Goal: Contribute content

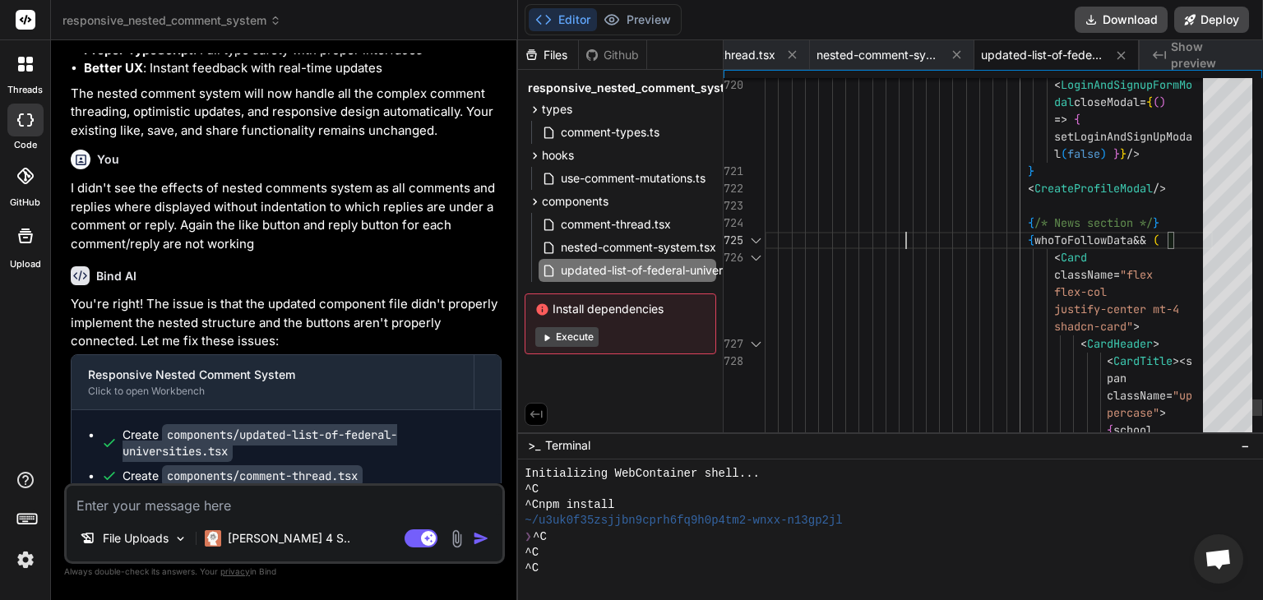
click at [530, 412] on icon at bounding box center [536, 414] width 15 height 15
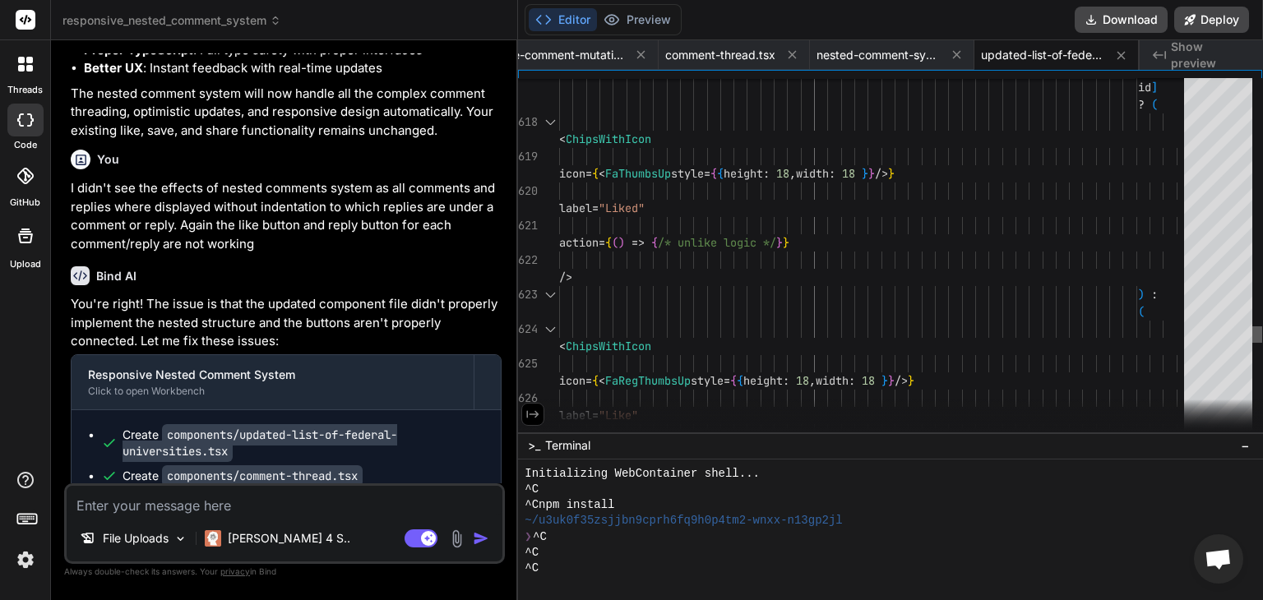
click at [1261, 336] on div at bounding box center [1257, 259] width 10 height 362
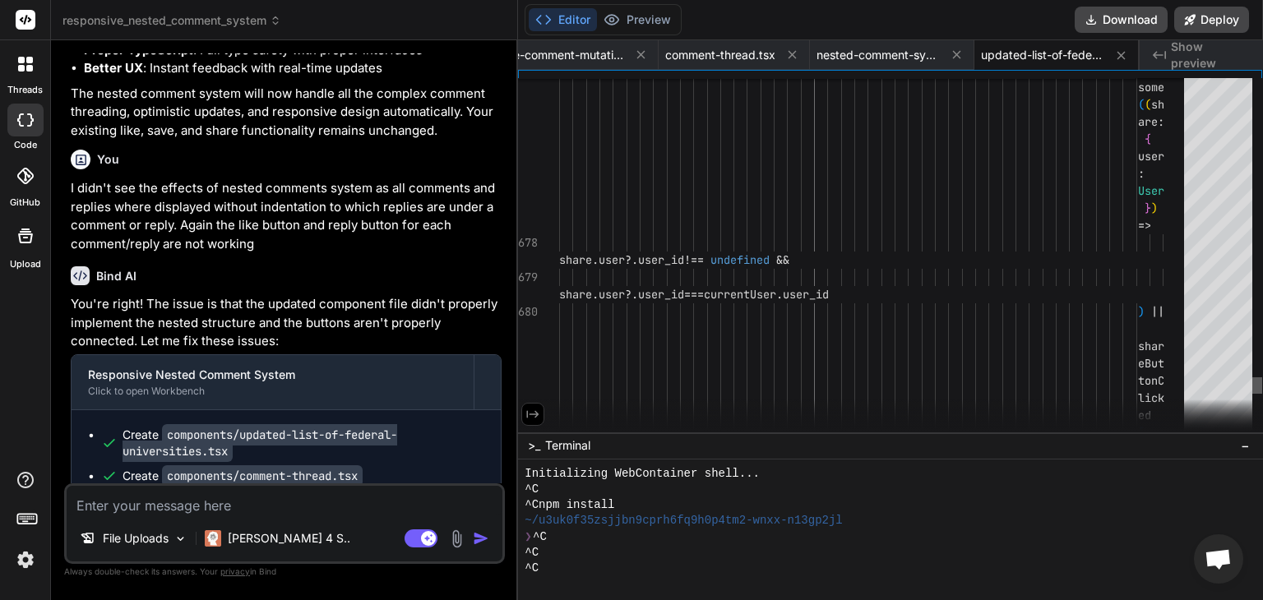
click at [1253, 384] on div at bounding box center [1257, 385] width 10 height 16
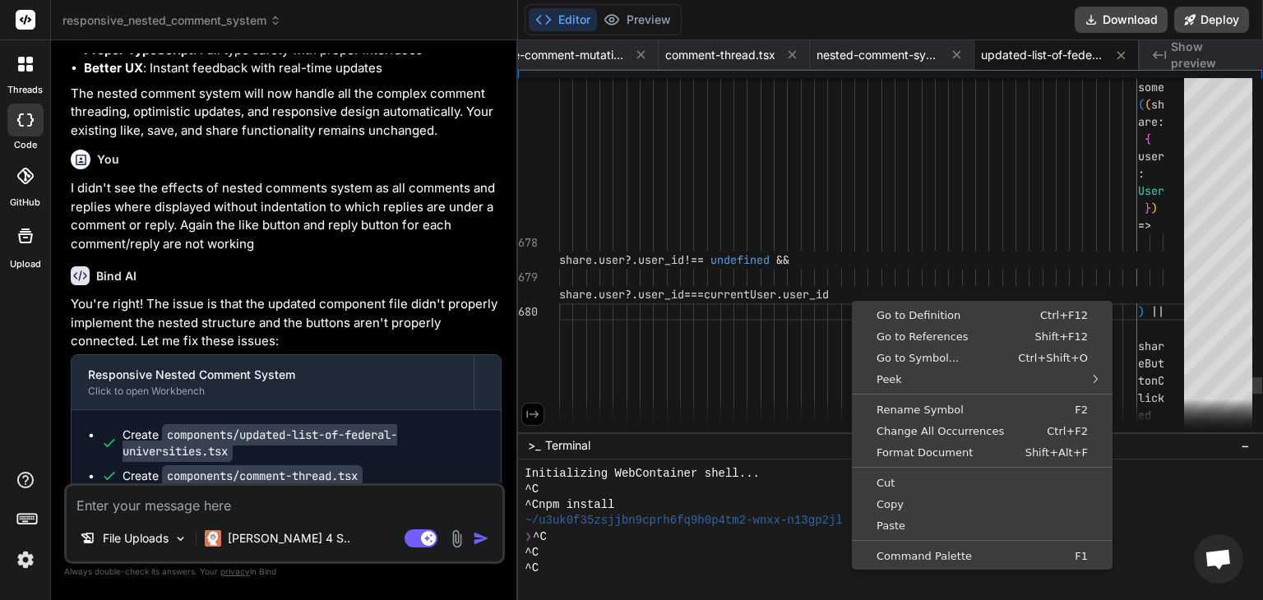
scroll to position [0, 0]
click at [936, 451] on span "Format Document" at bounding box center [926, 452] width 142 height 11
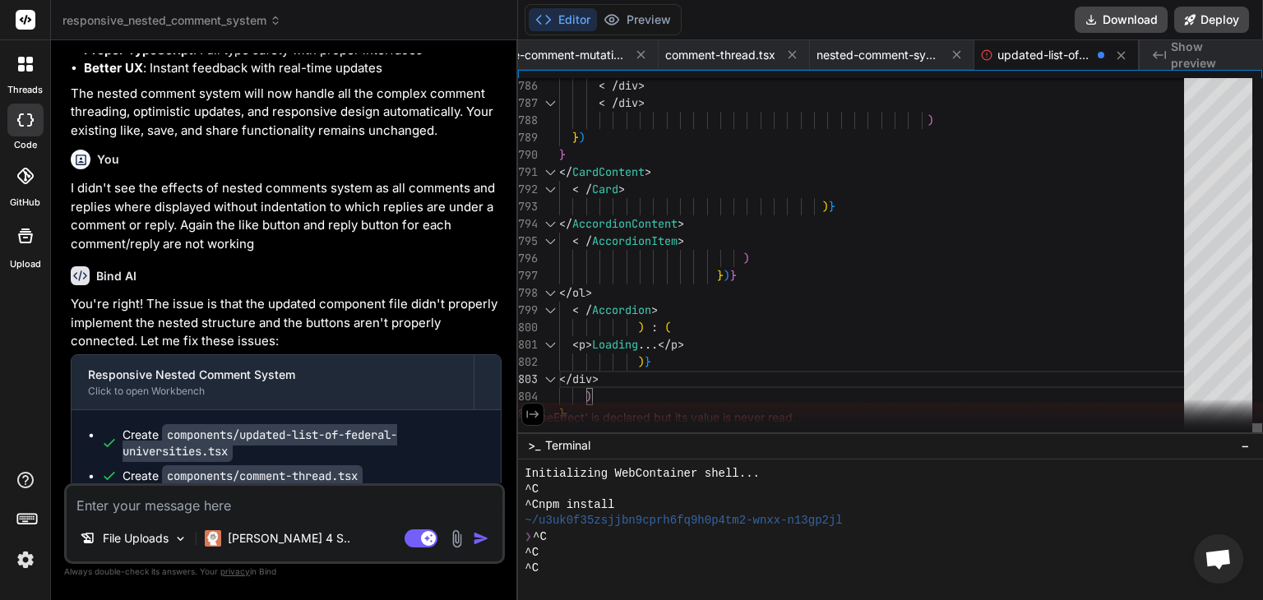
click at [1261, 440] on div at bounding box center [1257, 431] width 10 height 16
drag, startPoint x: 1260, startPoint y: 414, endPoint x: 1262, endPoint y: 405, distance: 8.6
click at [1262, 405] on div at bounding box center [890, 416] width 745 height 33
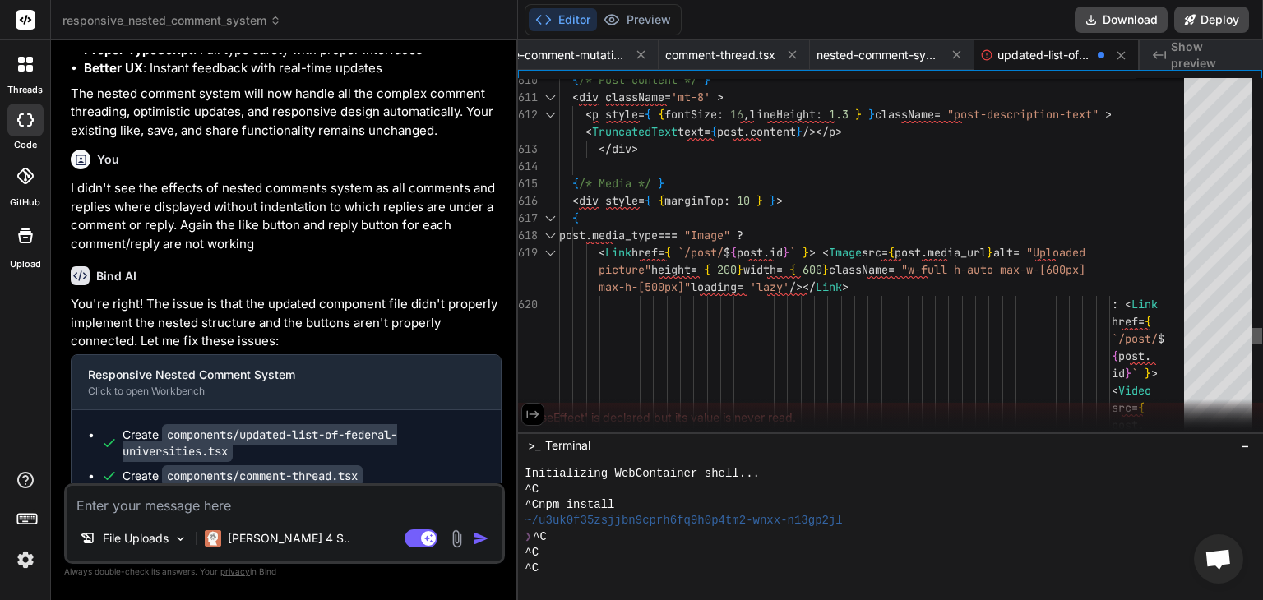
click at [1262, 330] on div at bounding box center [1257, 336] width 10 height 16
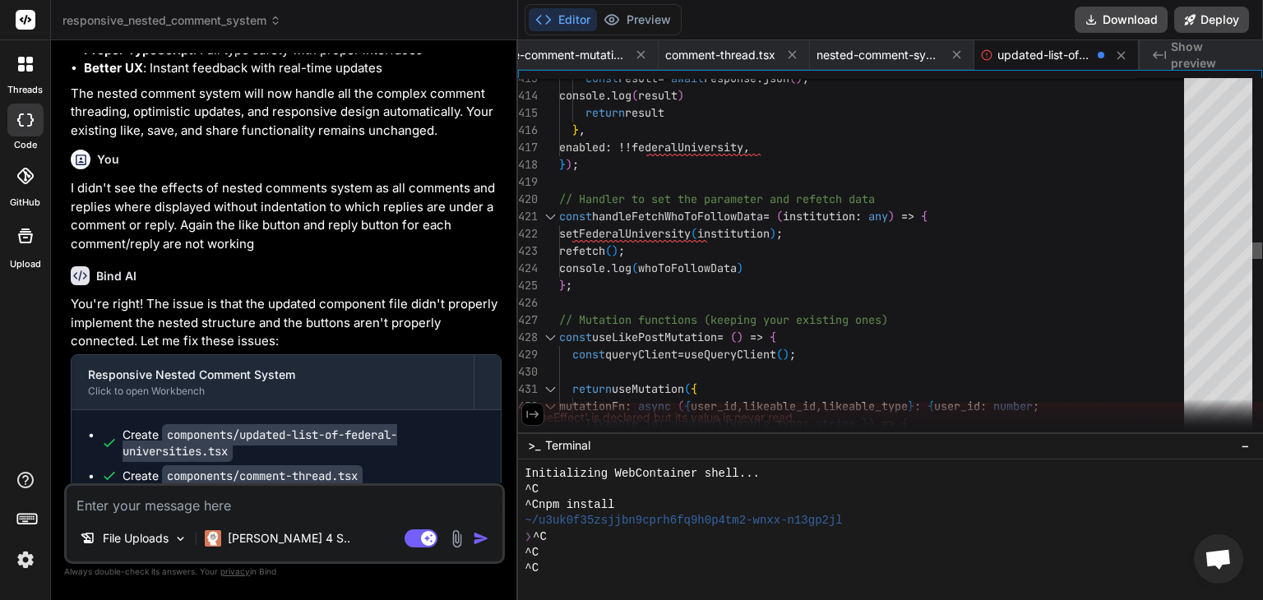
click at [1262, 251] on div at bounding box center [1257, 259] width 10 height 362
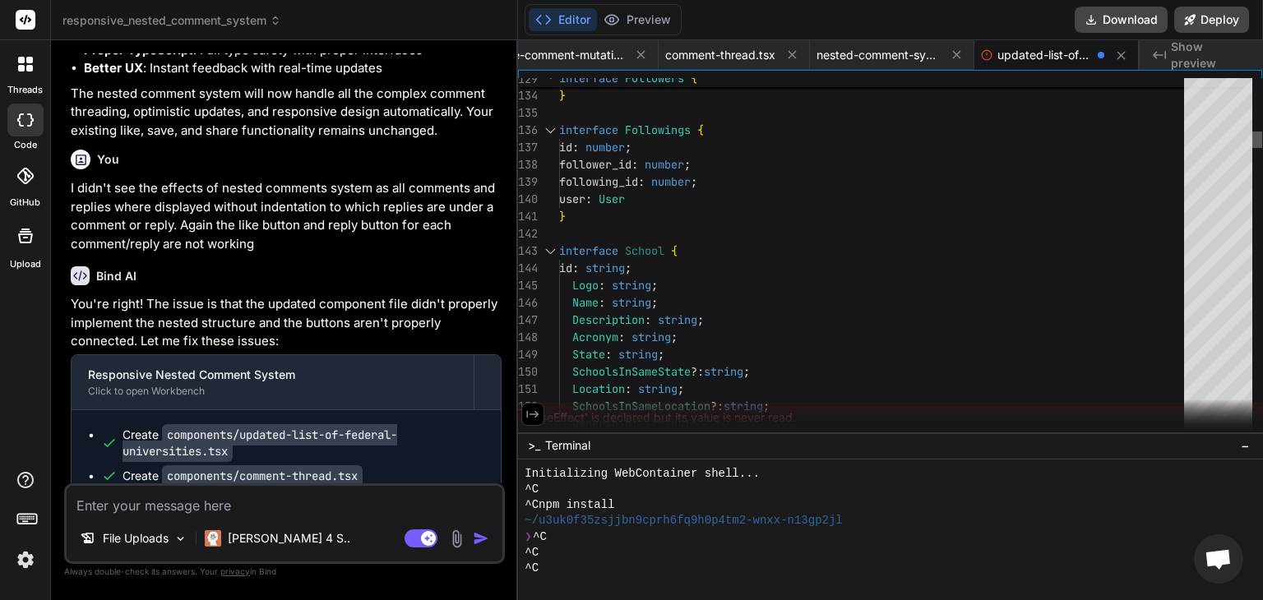
click at [1262, 139] on div at bounding box center [1257, 140] width 10 height 16
click at [534, 413] on icon at bounding box center [532, 414] width 15 height 15
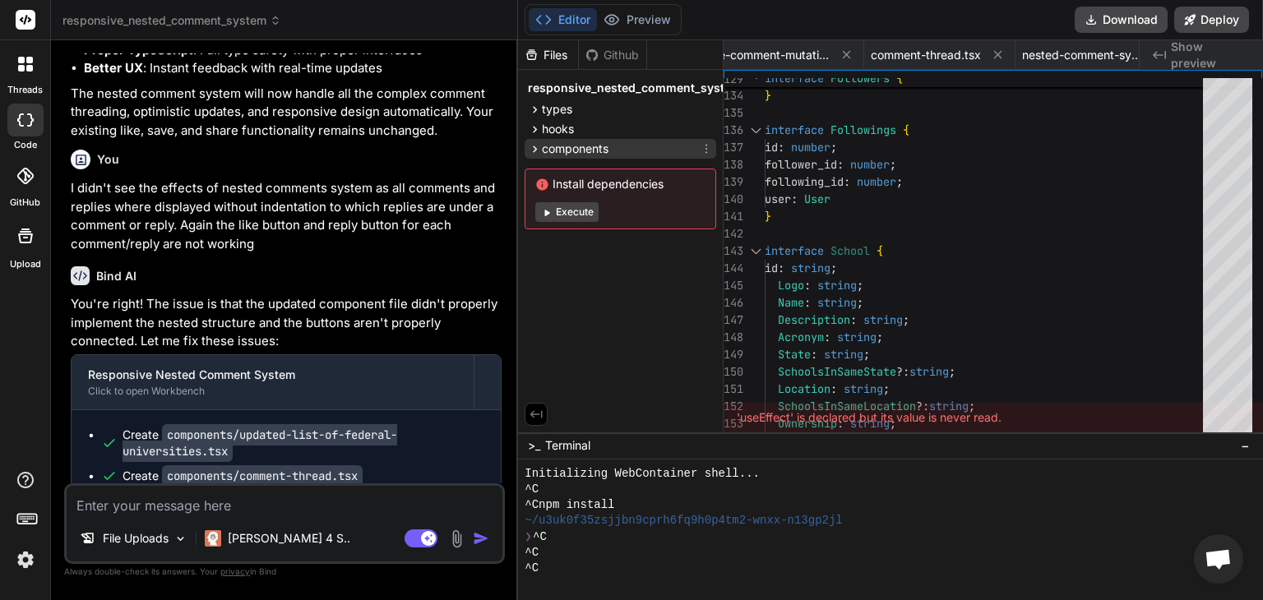
click at [535, 152] on icon at bounding box center [535, 149] width 14 height 14
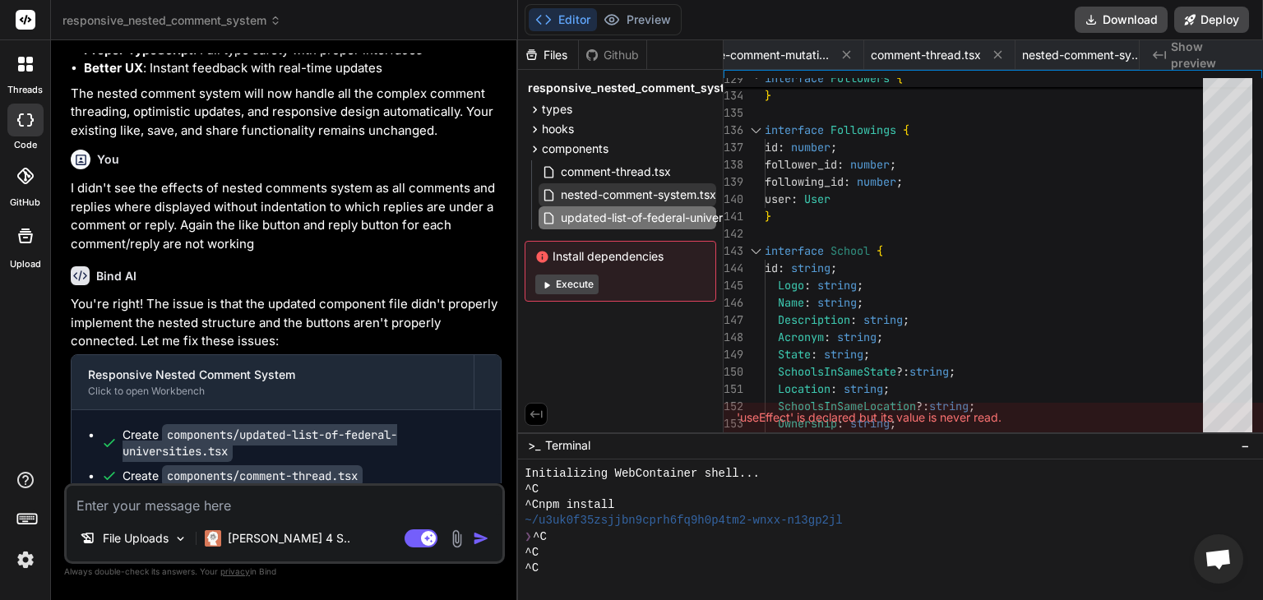
click at [642, 195] on span "nested-comment-system.tsx" at bounding box center [638, 195] width 159 height 20
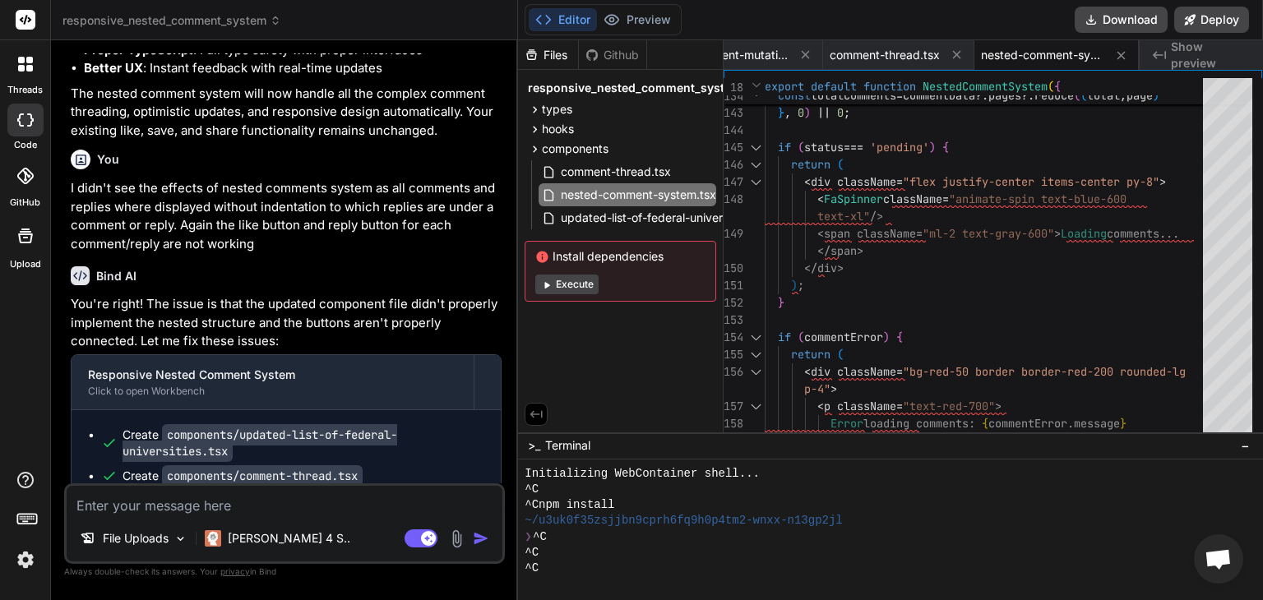
click at [532, 407] on icon at bounding box center [536, 414] width 15 height 15
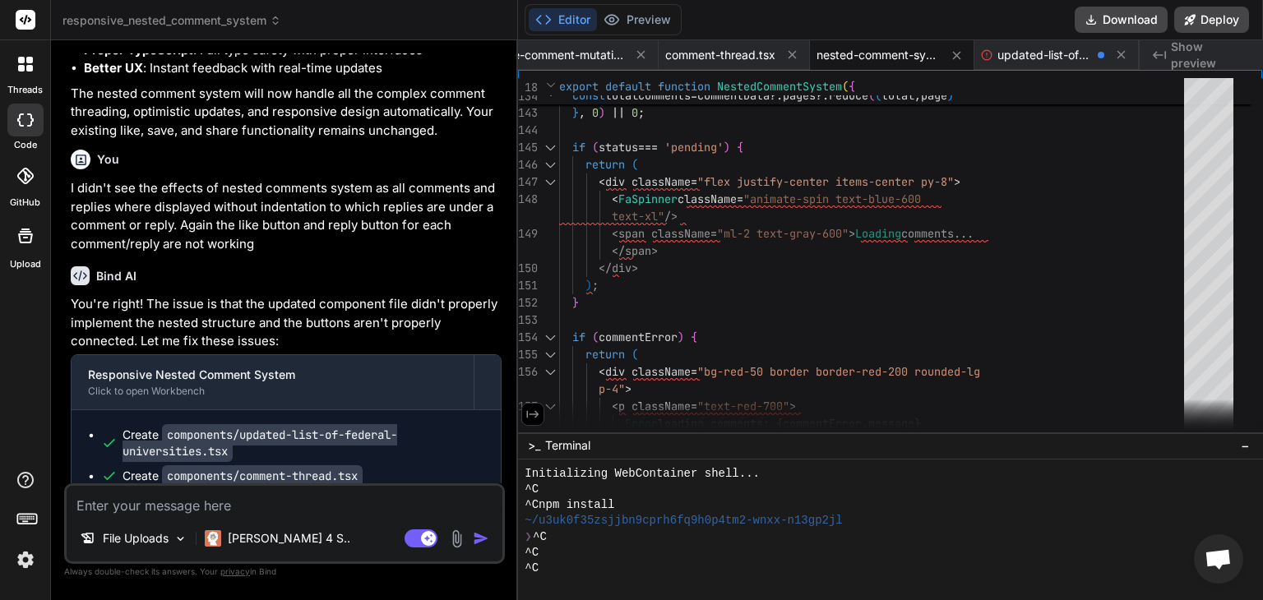
scroll to position [0, 164]
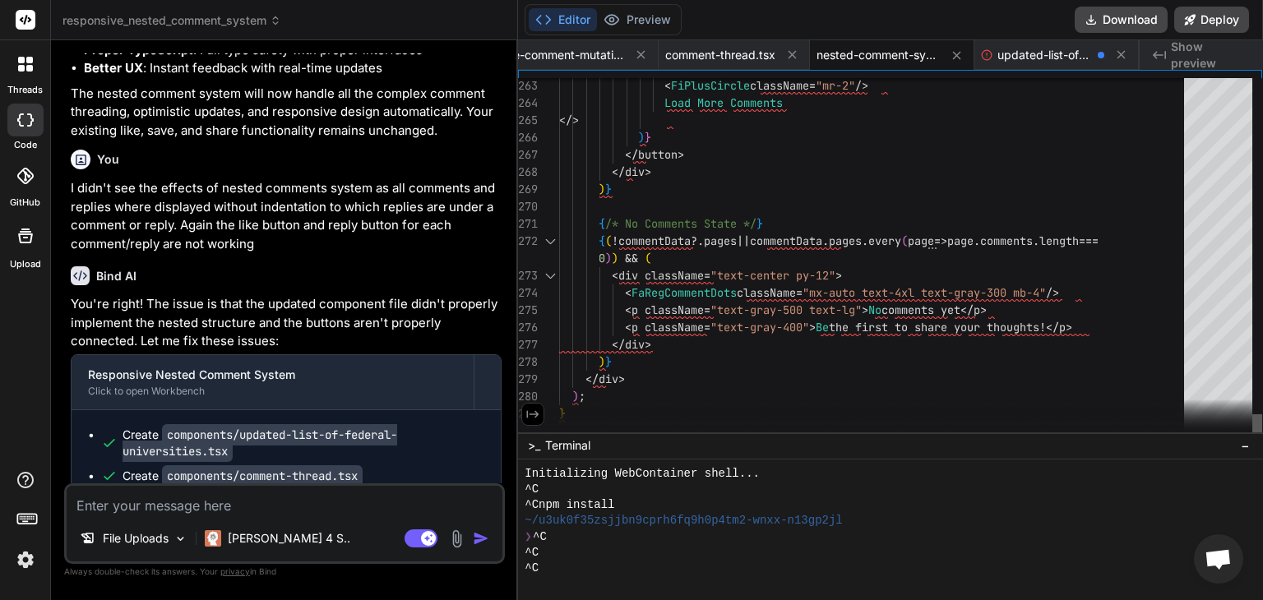
click at [1262, 440] on div at bounding box center [1257, 426] width 10 height 25
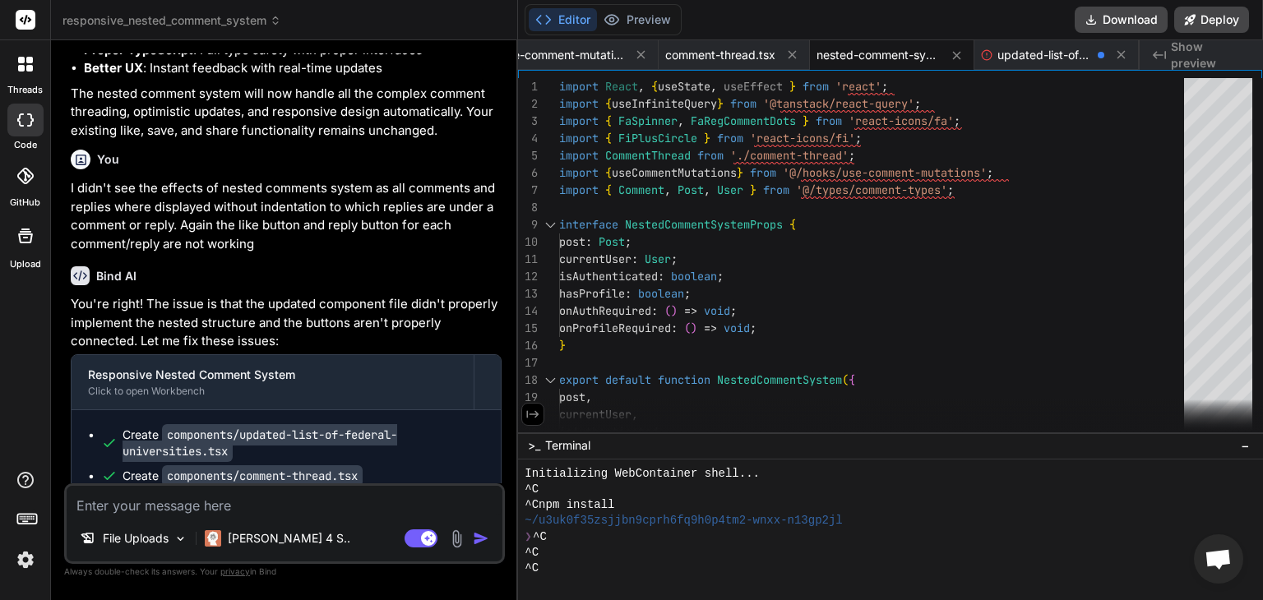
click at [529, 414] on icon at bounding box center [532, 414] width 15 height 15
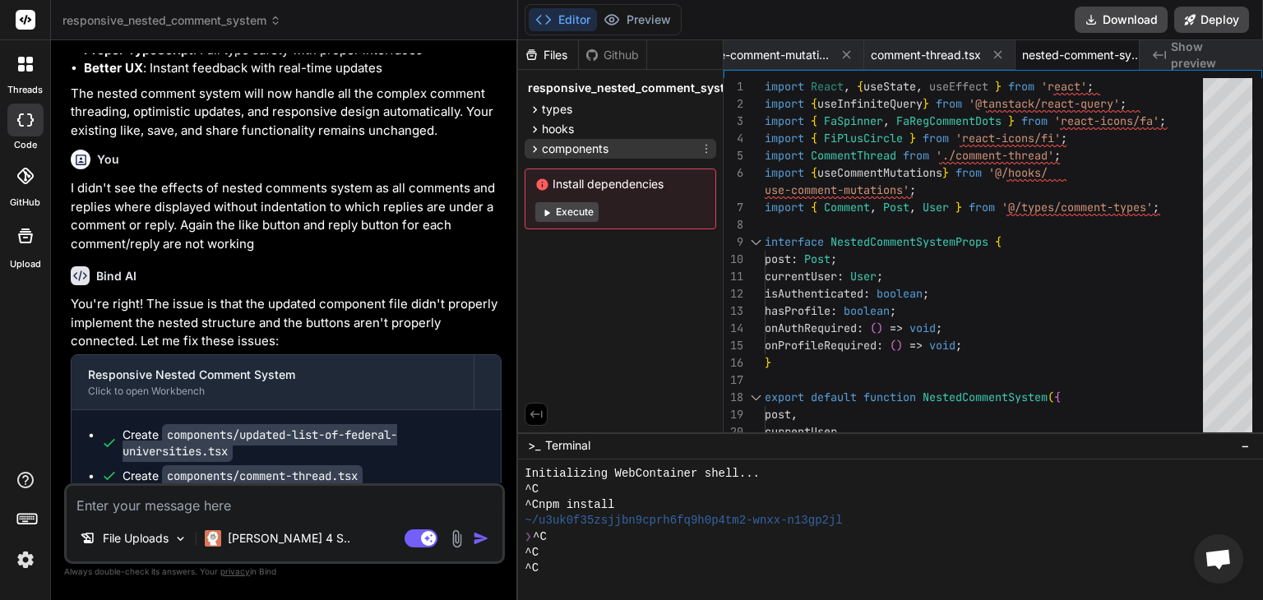
click at [533, 149] on icon at bounding box center [535, 149] width 14 height 14
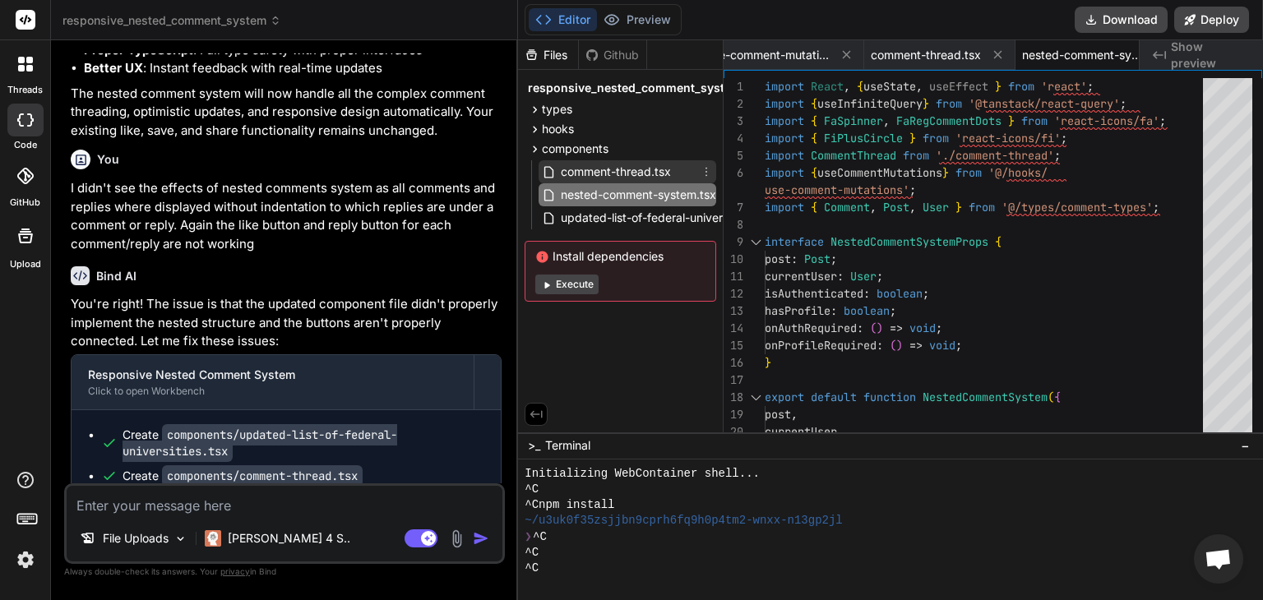
click at [592, 170] on span "comment-thread.tsx" at bounding box center [615, 172] width 113 height 20
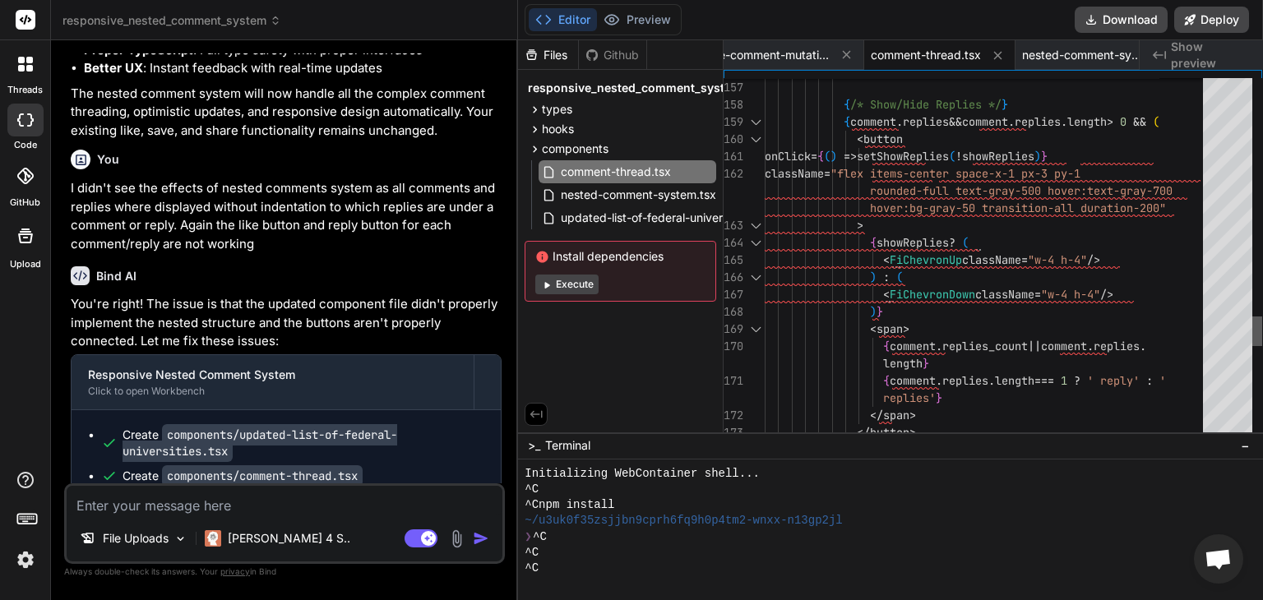
click at [1262, 328] on div at bounding box center [1257, 332] width 10 height 30
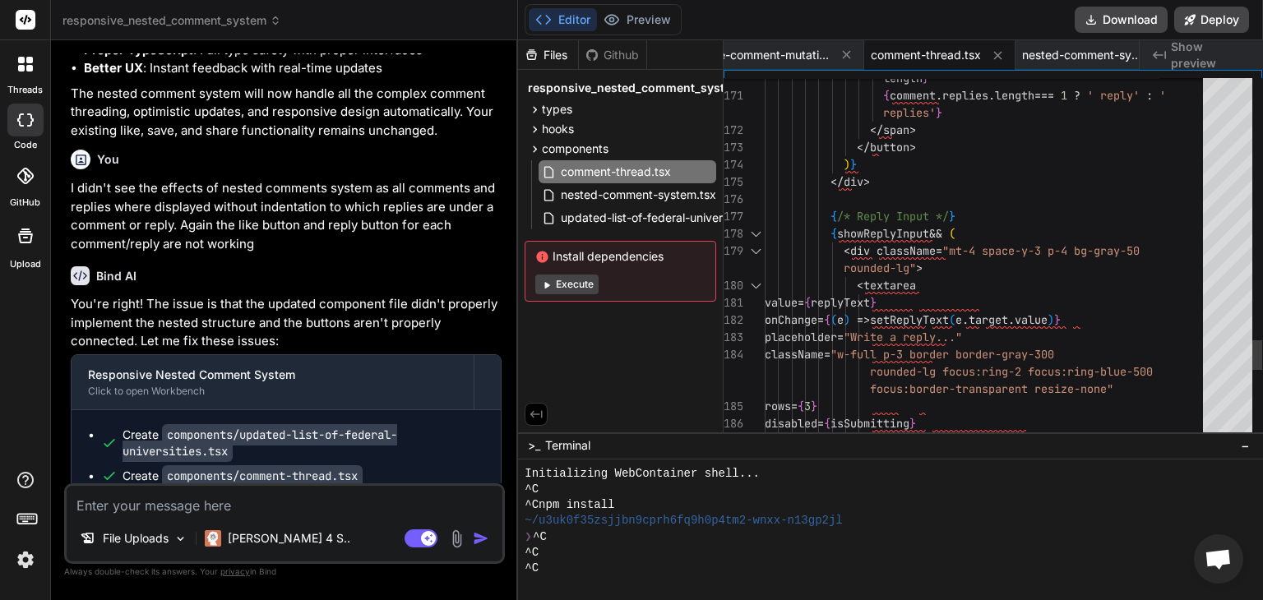
type textarea ")} </div> {/* Reply Input */} {showReplyInput && ( <div className="mt-4 space-y…"
